Goal: Task Accomplishment & Management: Manage account settings

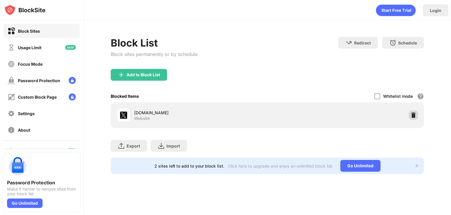
click at [413, 115] on img at bounding box center [414, 115] width 6 height 6
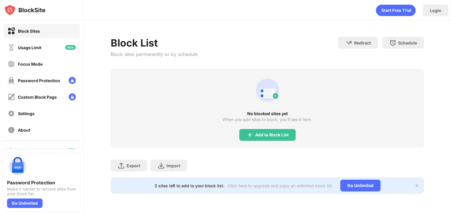
click at [252, 125] on div "No blocked sites yet When you add sites to block, you’ll see it here. Add to Bl…" at bounding box center [268, 108] width 314 height 79
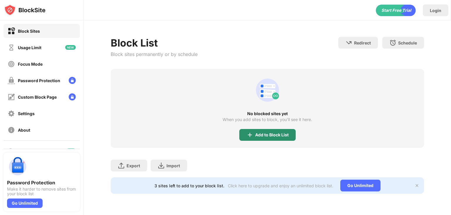
click at [247, 133] on img at bounding box center [250, 134] width 7 height 7
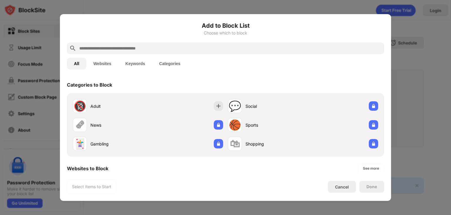
click at [93, 60] on button "Websites" at bounding box center [102, 64] width 32 height 12
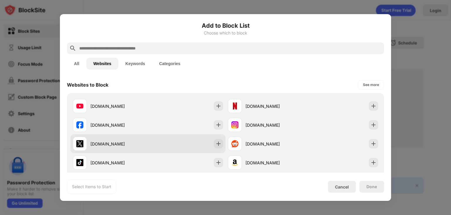
click at [159, 142] on div "[DOMAIN_NAME]" at bounding box center [148, 143] width 155 height 19
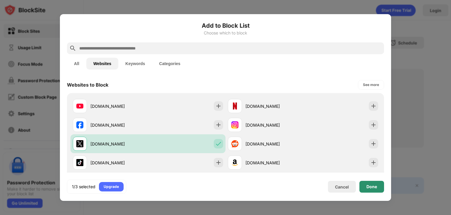
click at [368, 182] on div "Done" at bounding box center [372, 186] width 25 height 12
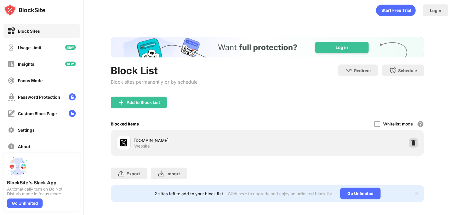
click at [411, 144] on img at bounding box center [414, 143] width 6 height 6
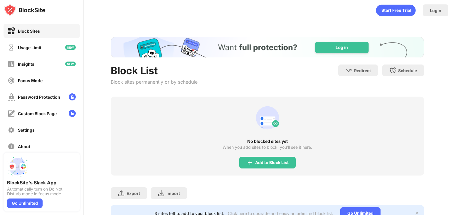
click at [253, 166] on div "Add to Block List" at bounding box center [268, 162] width 56 height 12
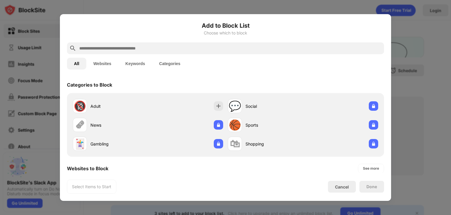
click at [258, 163] on div "Websites to Block See more" at bounding box center [225, 168] width 317 height 16
click at [96, 71] on div "All Websites Keywords Categories" at bounding box center [225, 63] width 317 height 19
click at [100, 68] on button "Websites" at bounding box center [102, 64] width 32 height 12
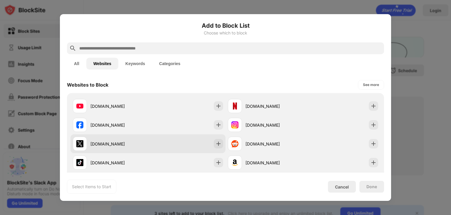
click at [179, 141] on div "[DOMAIN_NAME]" at bounding box center [148, 143] width 155 height 19
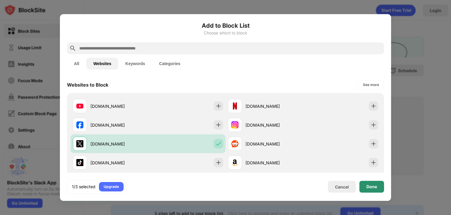
click at [373, 186] on div "Done" at bounding box center [372, 186] width 11 height 5
